Goal: Information Seeking & Learning: Learn about a topic

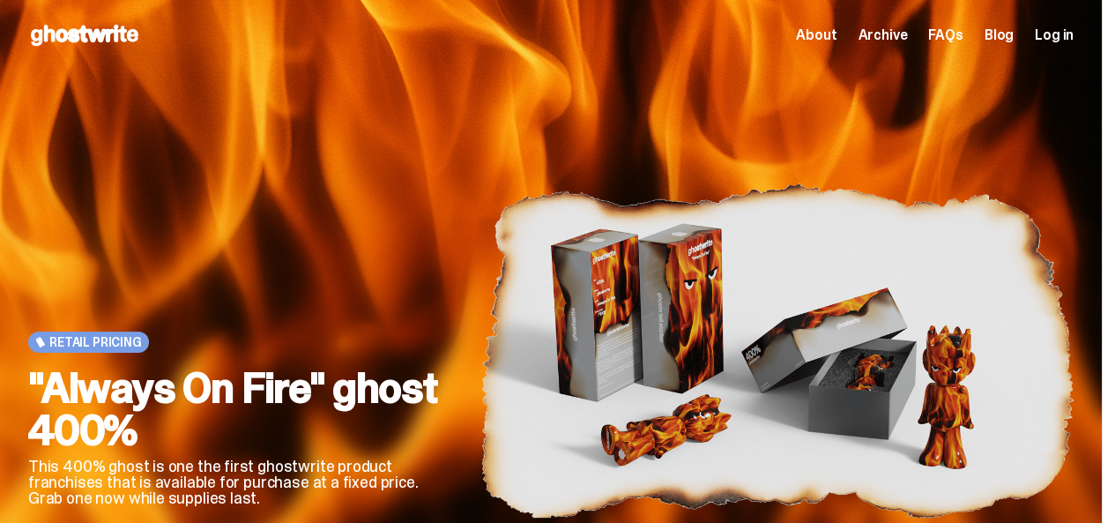
click at [825, 41] on span "About" at bounding box center [816, 35] width 41 height 14
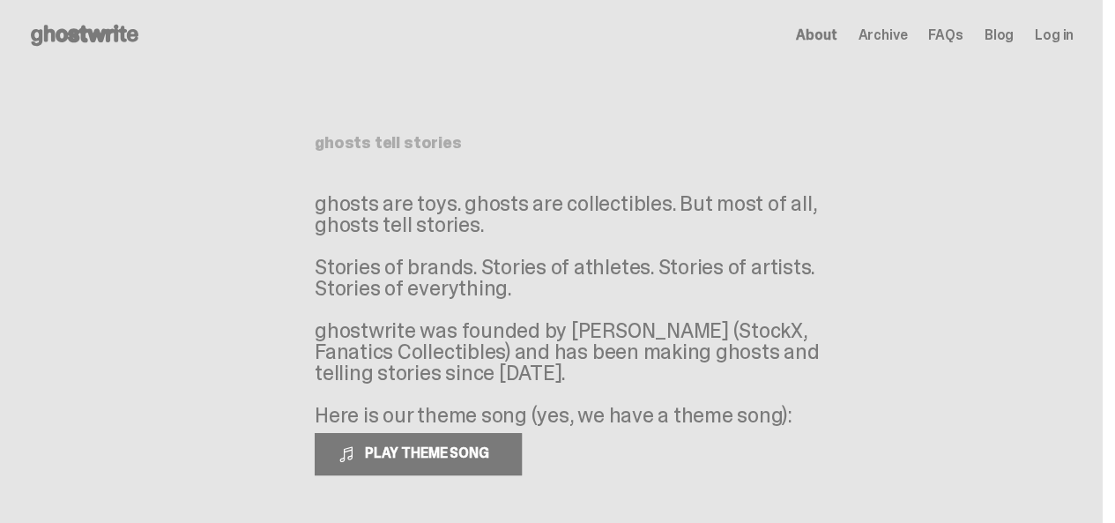
click at [951, 34] on span "FAQs" at bounding box center [945, 35] width 34 height 14
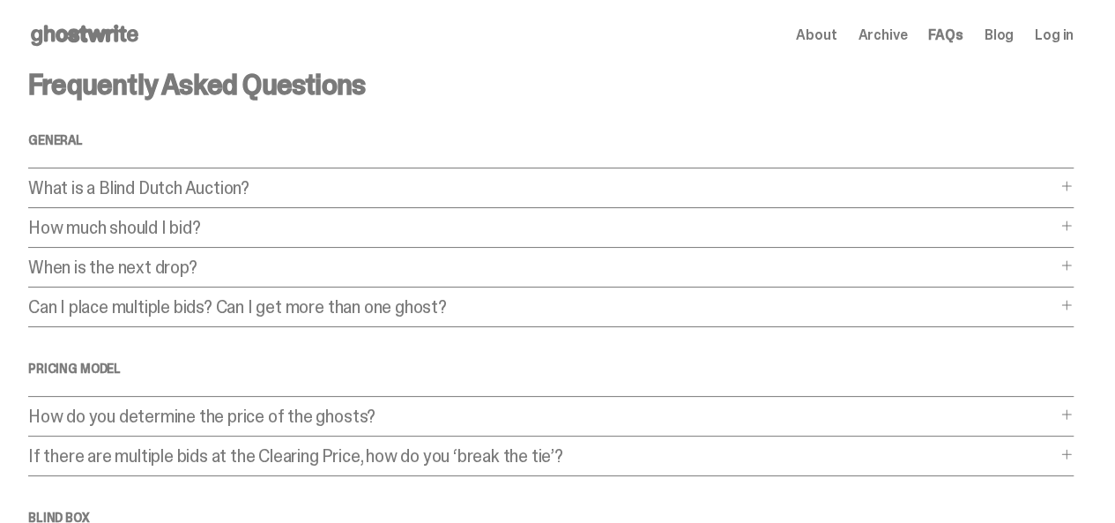
click at [607, 189] on p "What is a Blind Dutch Auction?" at bounding box center [542, 188] width 1028 height 18
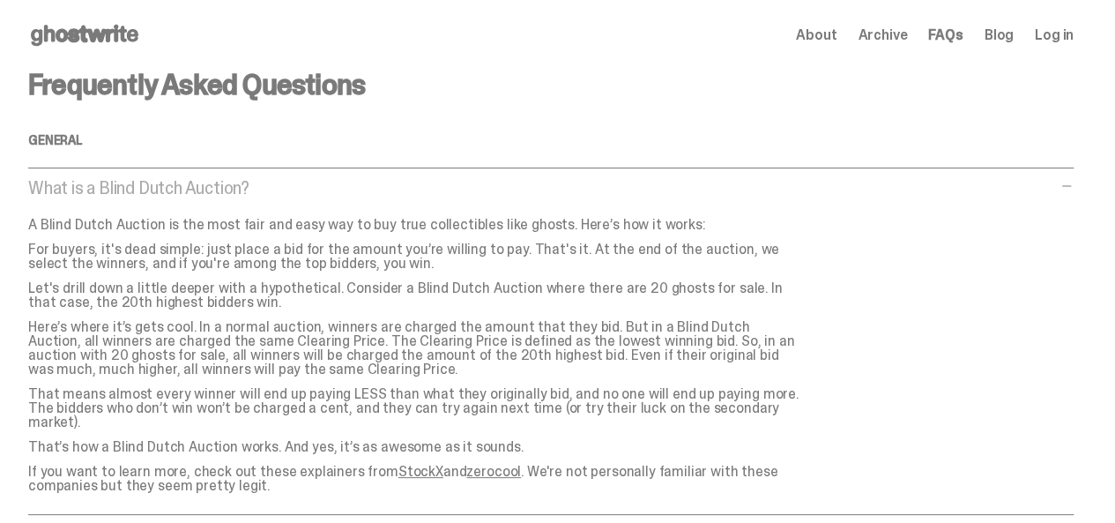
click at [888, 35] on span "Archive" at bounding box center [882, 35] width 49 height 14
